Goal: Transaction & Acquisition: Purchase product/service

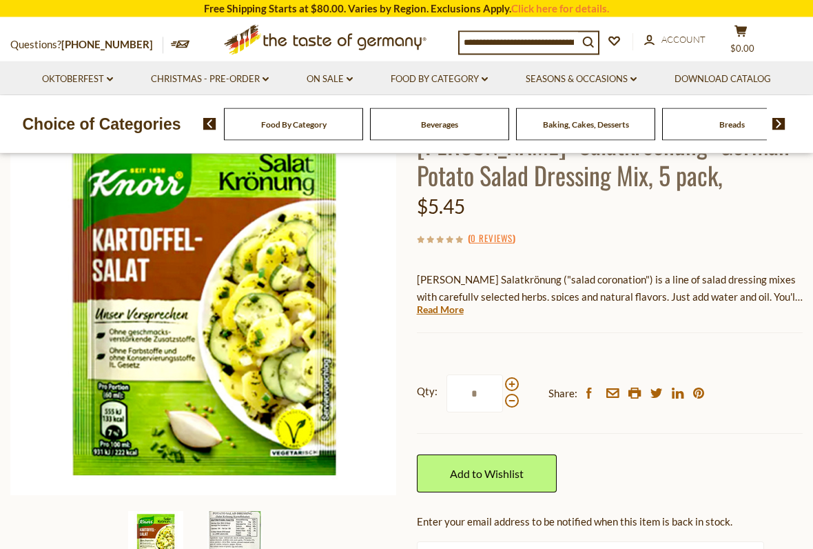
scroll to position [125, 0]
click at [447, 306] on link "Read More" at bounding box center [440, 310] width 47 height 14
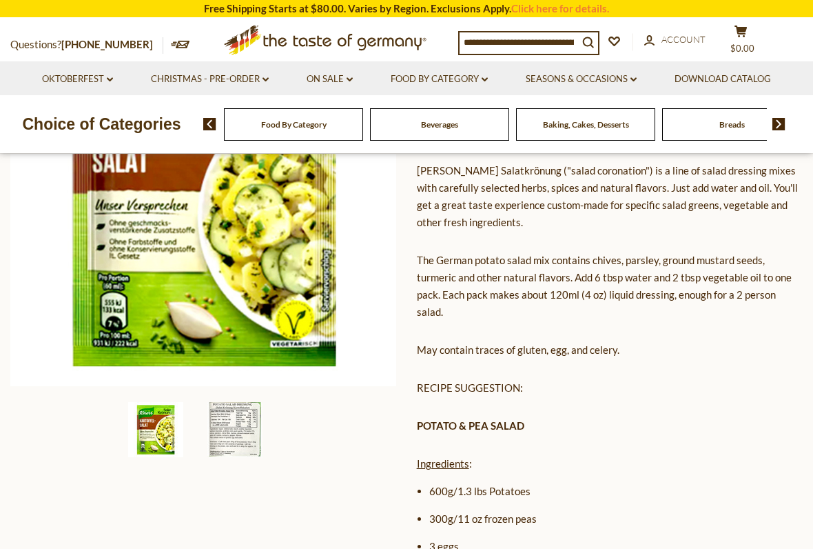
scroll to position [235, 0]
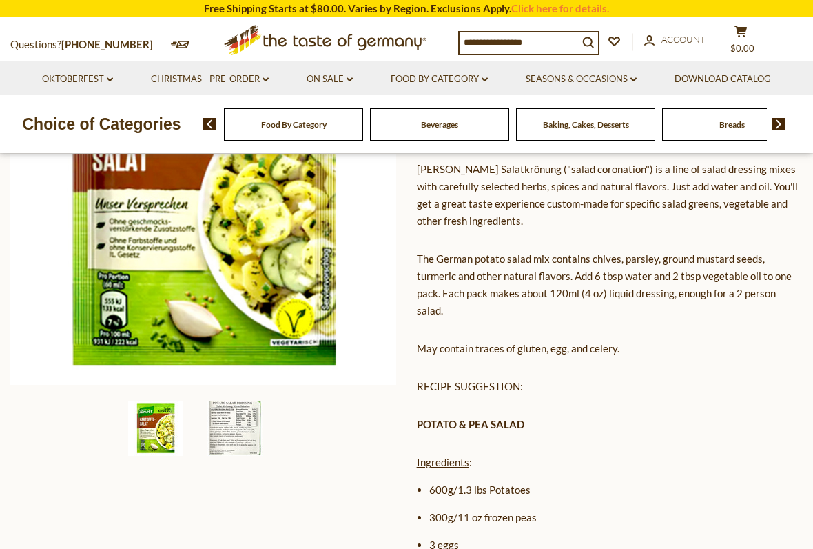
click at [229, 422] on img at bounding box center [234, 427] width 55 height 55
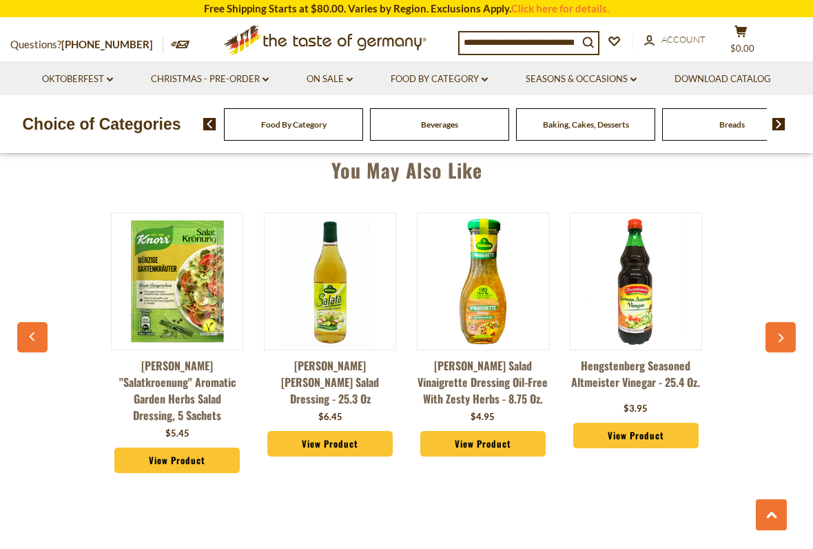
scroll to position [1831, 0]
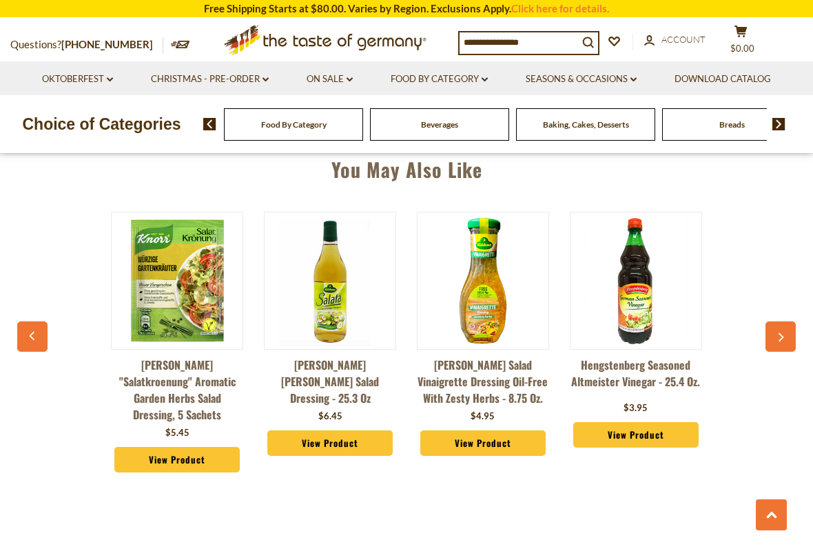
click at [784, 333] on icon "button" at bounding box center [780, 338] width 9 height 10
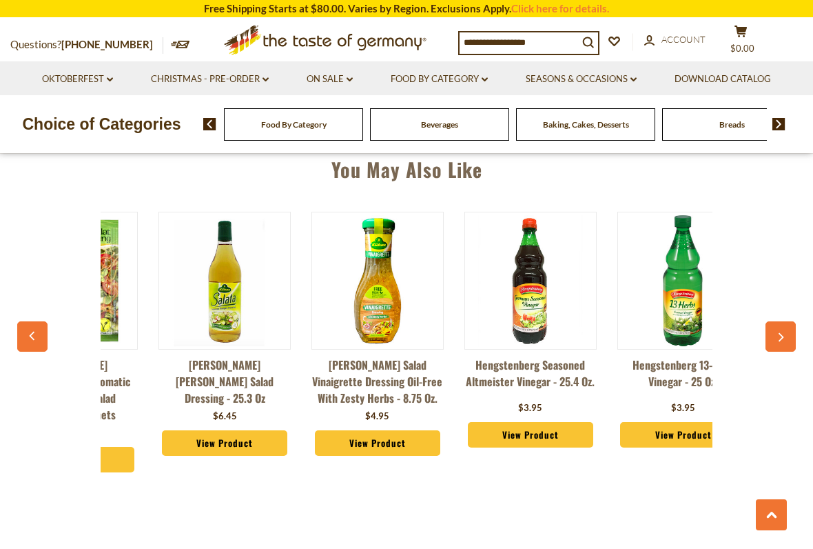
scroll to position [0, 153]
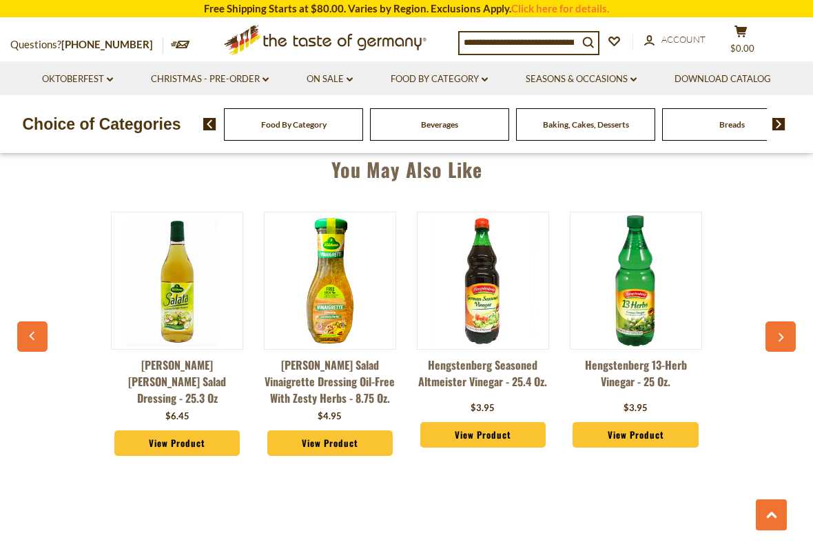
click at [791, 321] on button "button" at bounding box center [781, 336] width 30 height 30
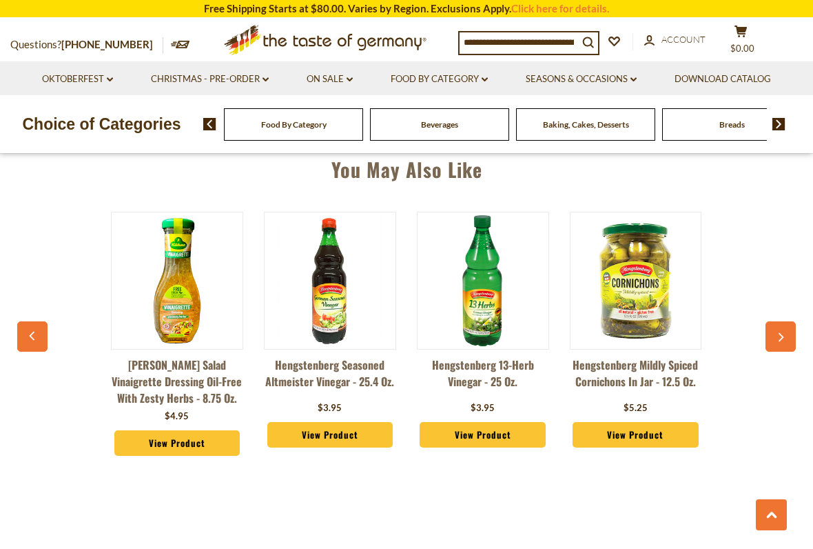
click at [781, 321] on button "button" at bounding box center [781, 336] width 30 height 30
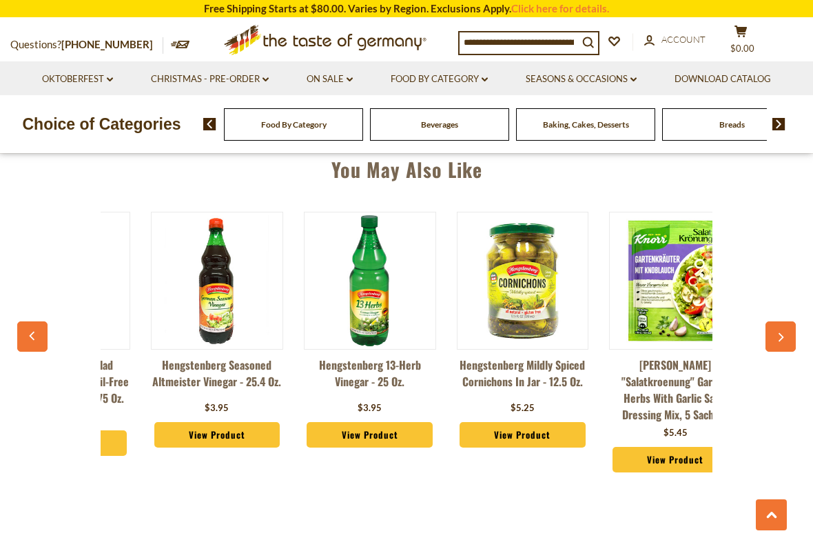
scroll to position [0, 459]
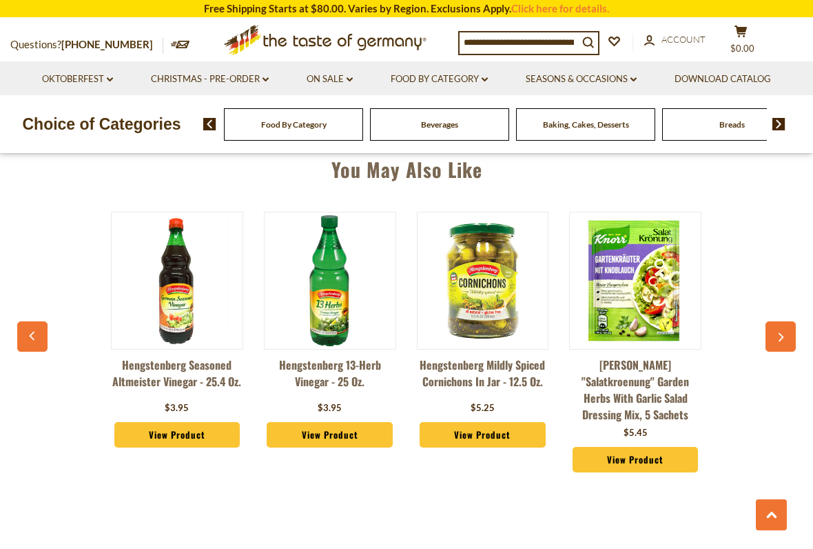
click at [782, 321] on button "button" at bounding box center [781, 336] width 30 height 30
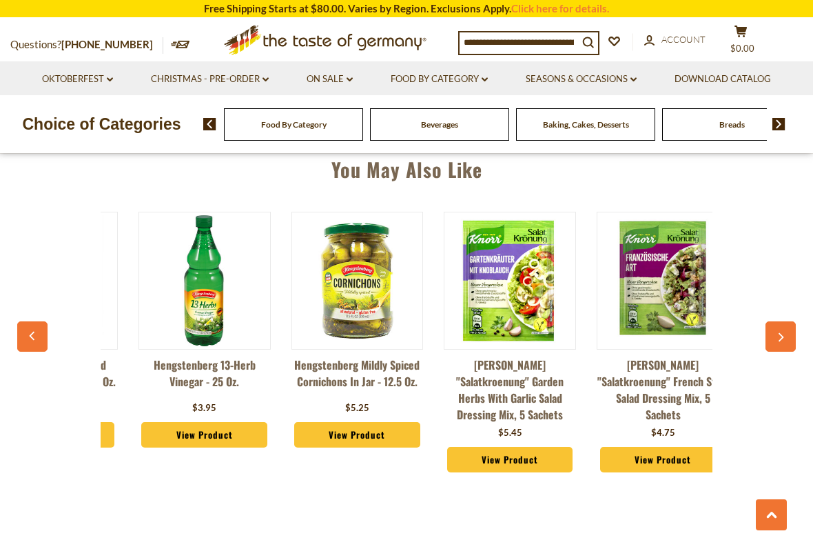
scroll to position [0, 612]
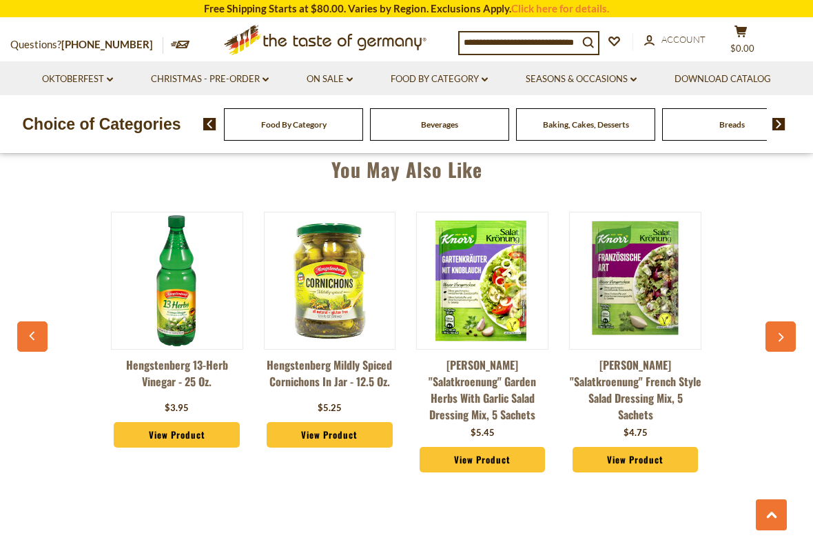
click at [784, 321] on button "button" at bounding box center [781, 336] width 30 height 30
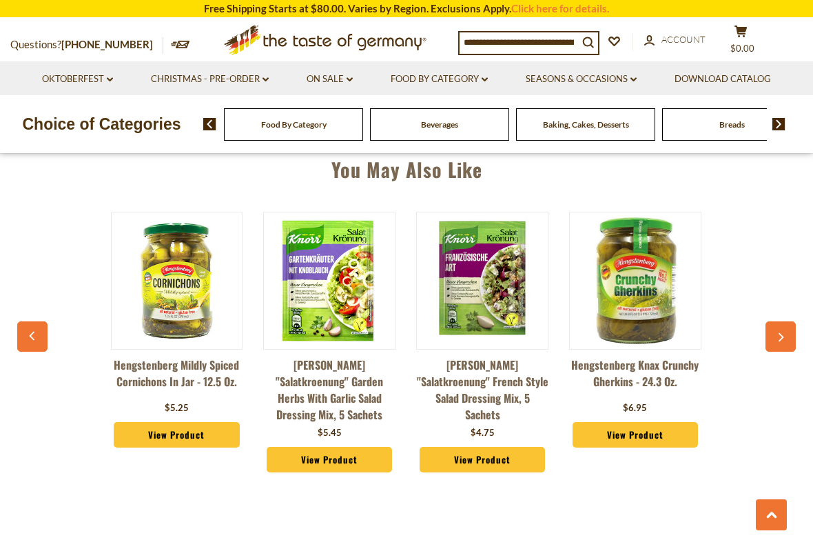
click at [782, 321] on button "button" at bounding box center [781, 336] width 30 height 30
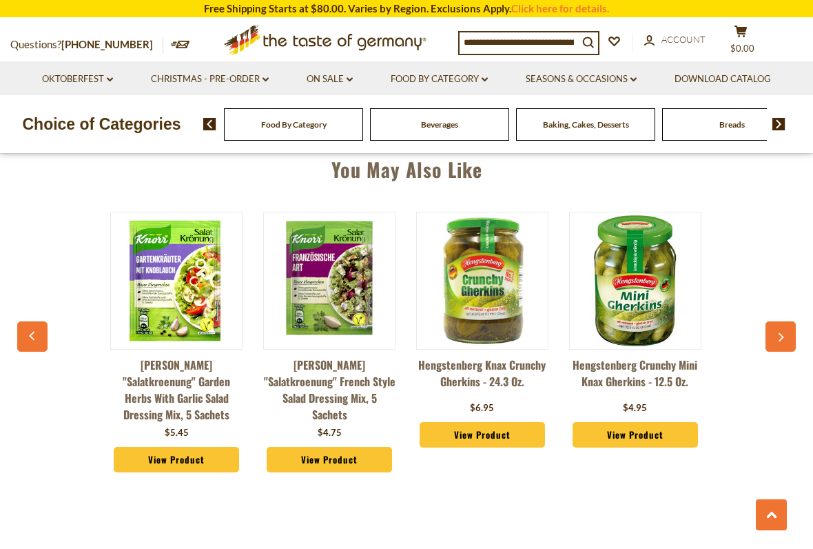
click at [787, 321] on button "button" at bounding box center [781, 336] width 30 height 30
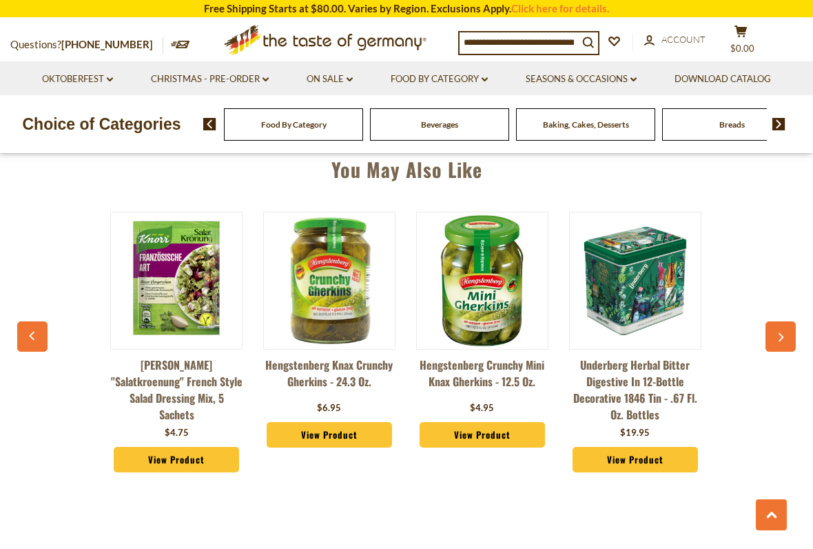
click at [776, 321] on button "button" at bounding box center [781, 336] width 30 height 30
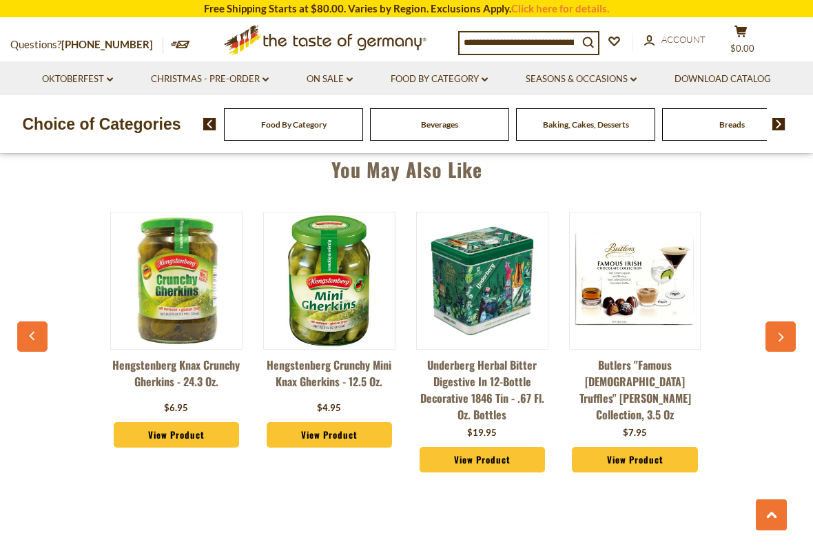
click at [775, 321] on button "button" at bounding box center [781, 336] width 30 height 30
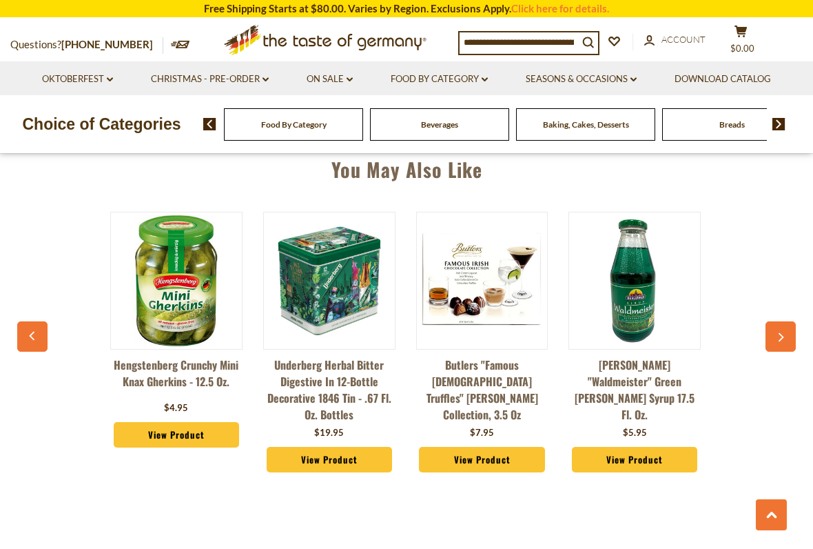
click at [775, 321] on button "button" at bounding box center [781, 336] width 30 height 30
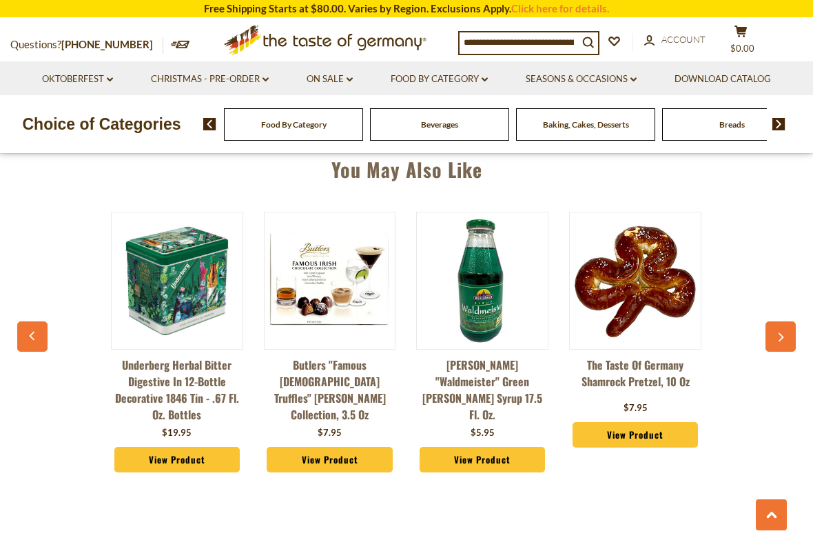
click at [775, 321] on button "button" at bounding box center [781, 336] width 30 height 30
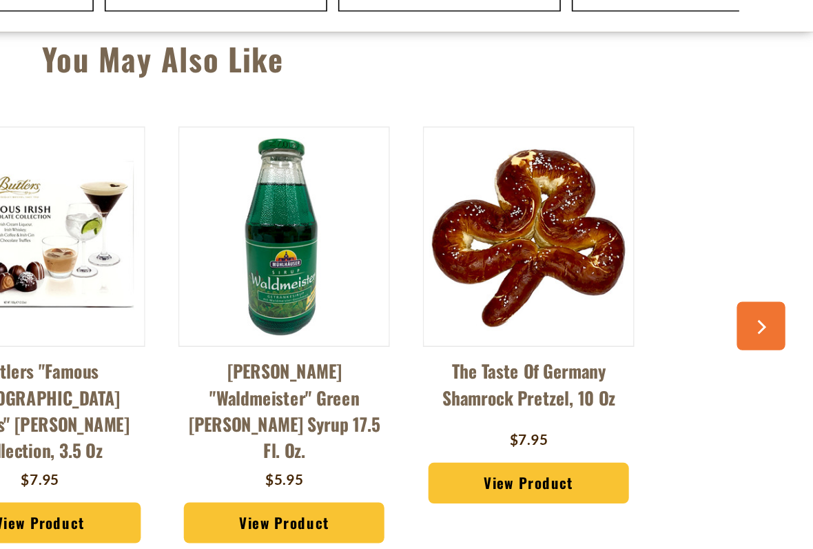
click at [776, 334] on icon "button" at bounding box center [780, 339] width 9 height 10
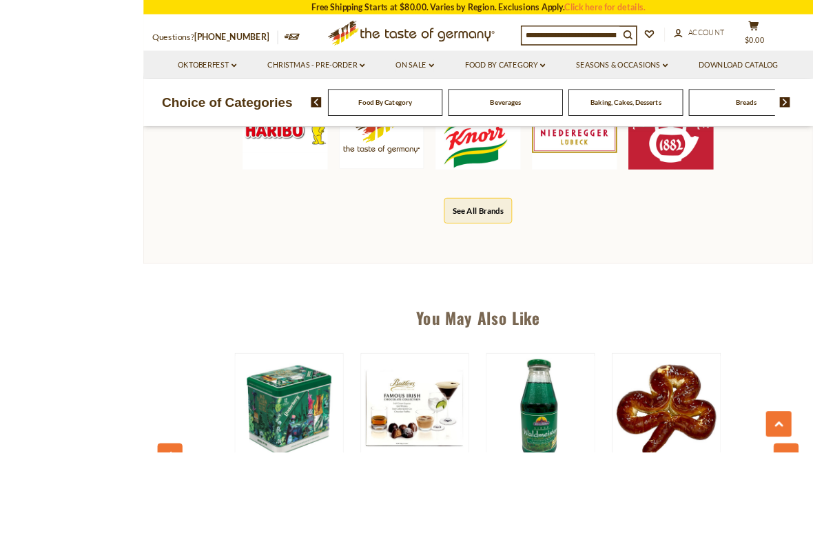
scroll to position [1816, 0]
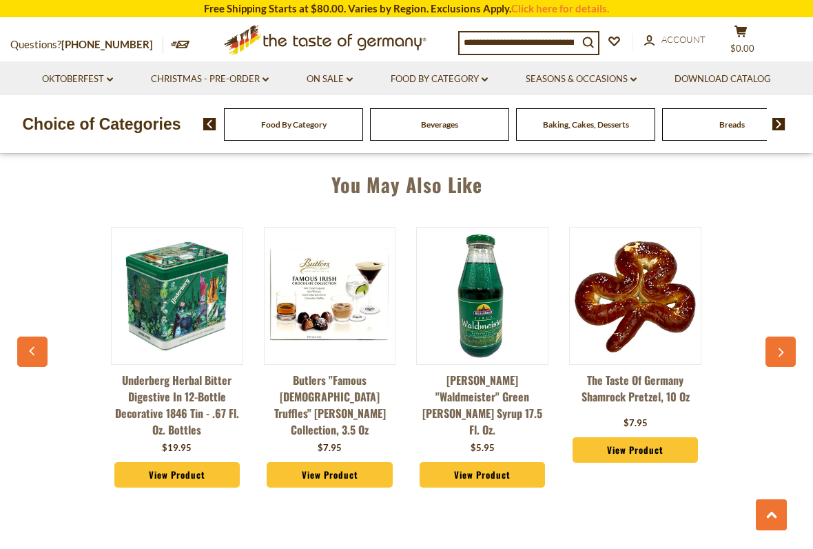
click at [783, 336] on button "button" at bounding box center [781, 351] width 30 height 30
click at [779, 336] on button "button" at bounding box center [781, 351] width 30 height 30
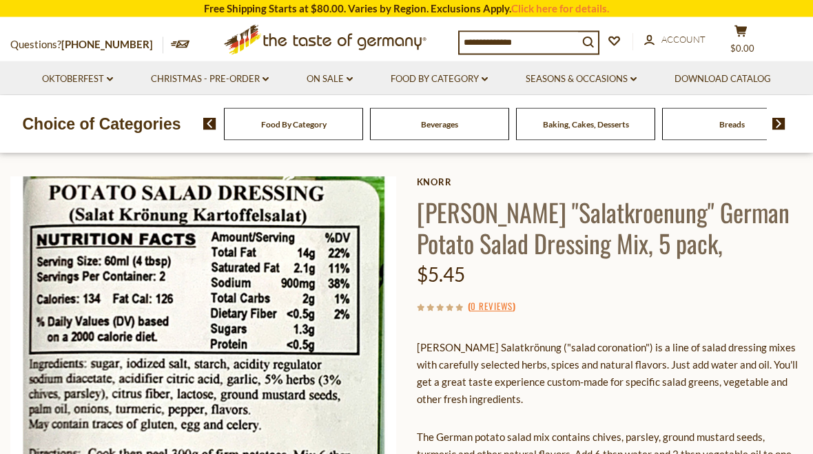
scroll to position [0, 0]
